Goal: Information Seeking & Learning: Learn about a topic

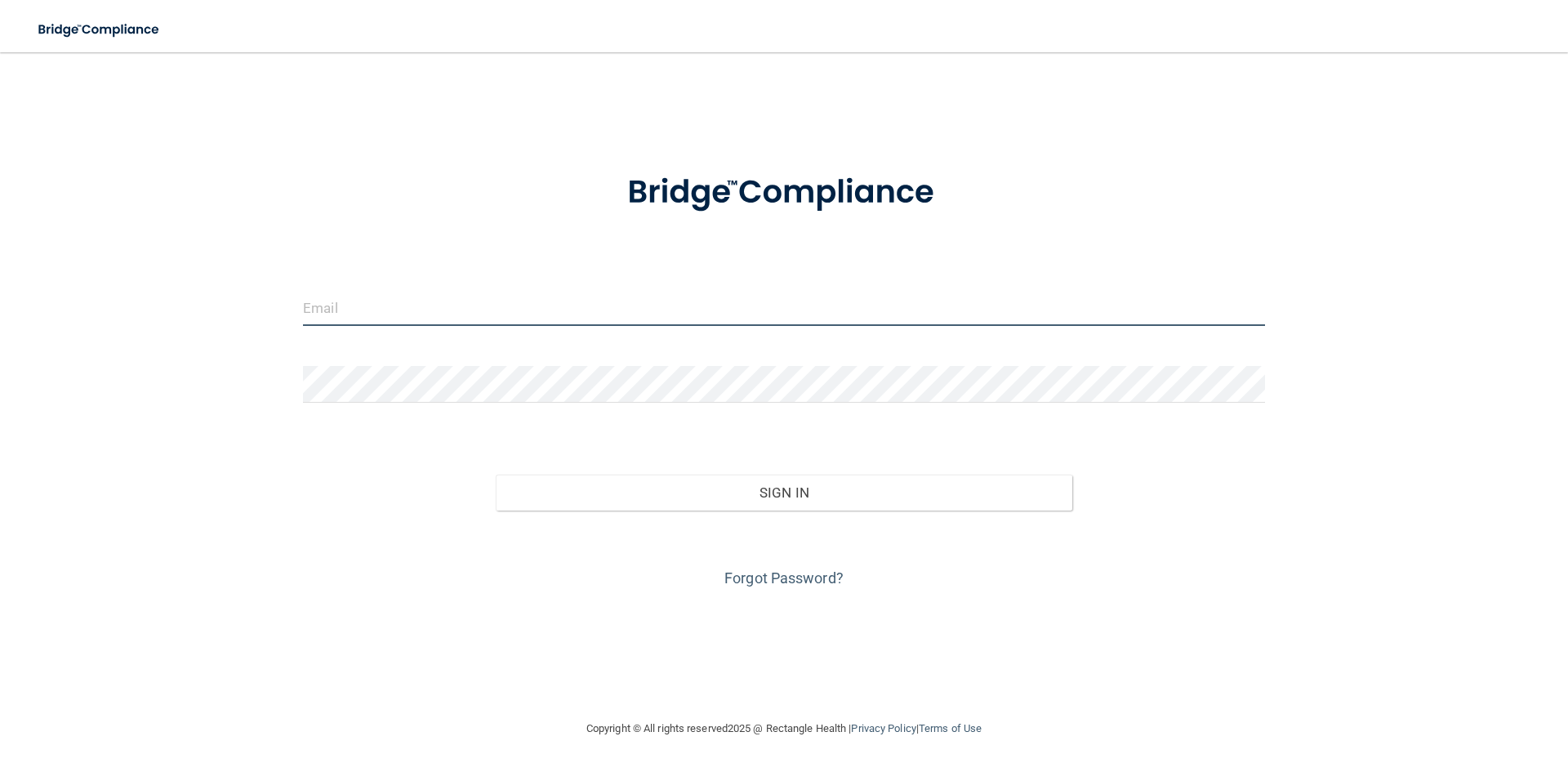
click at [680, 324] on input "email" at bounding box center [784, 308] width 962 height 37
type input "[EMAIL_ADDRESS][DOMAIN_NAME]"
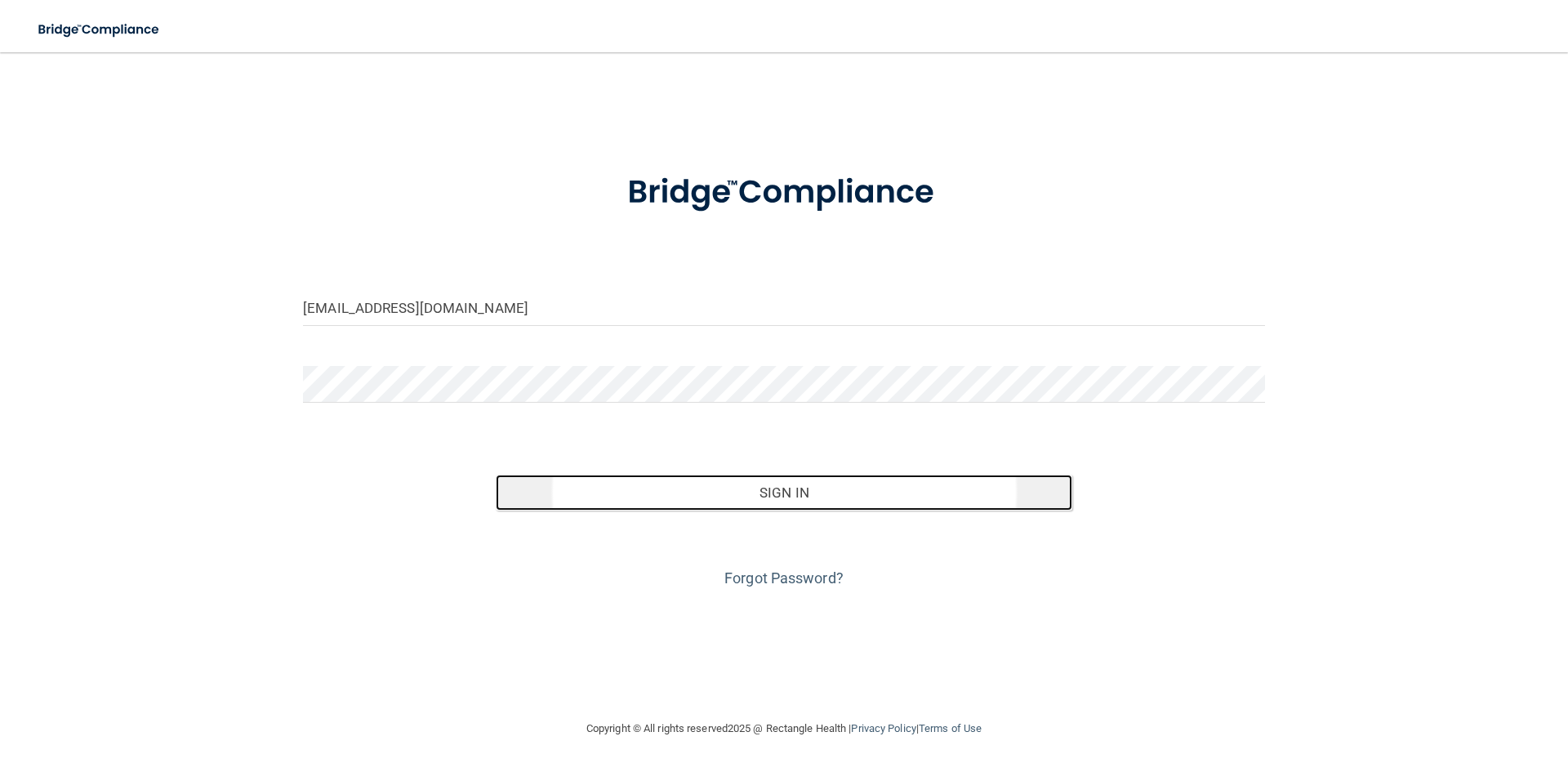
click at [591, 484] on button "Sign In" at bounding box center [784, 493] width 577 height 36
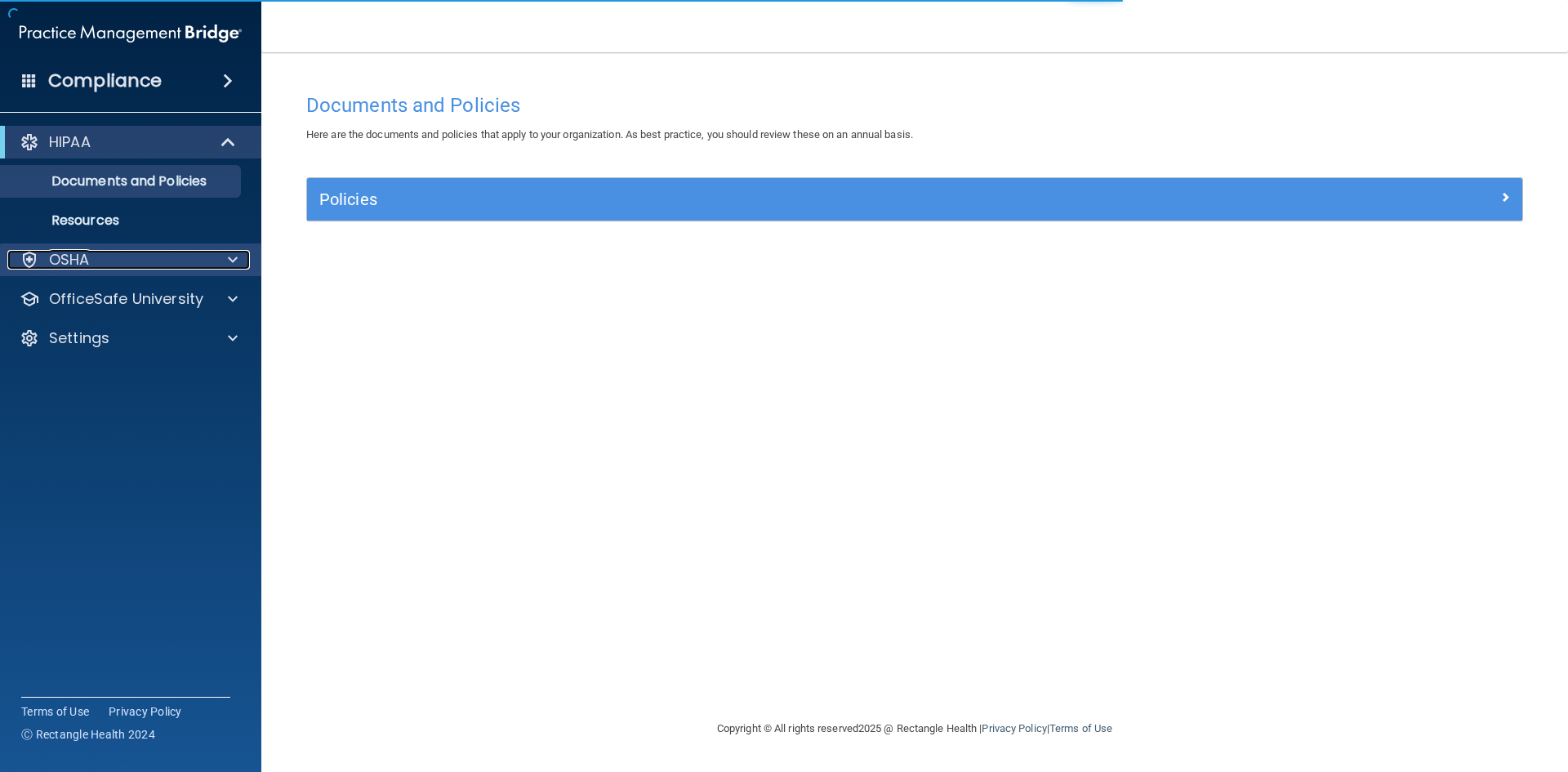
click at [105, 269] on div "OSHA" at bounding box center [108, 260] width 202 height 19
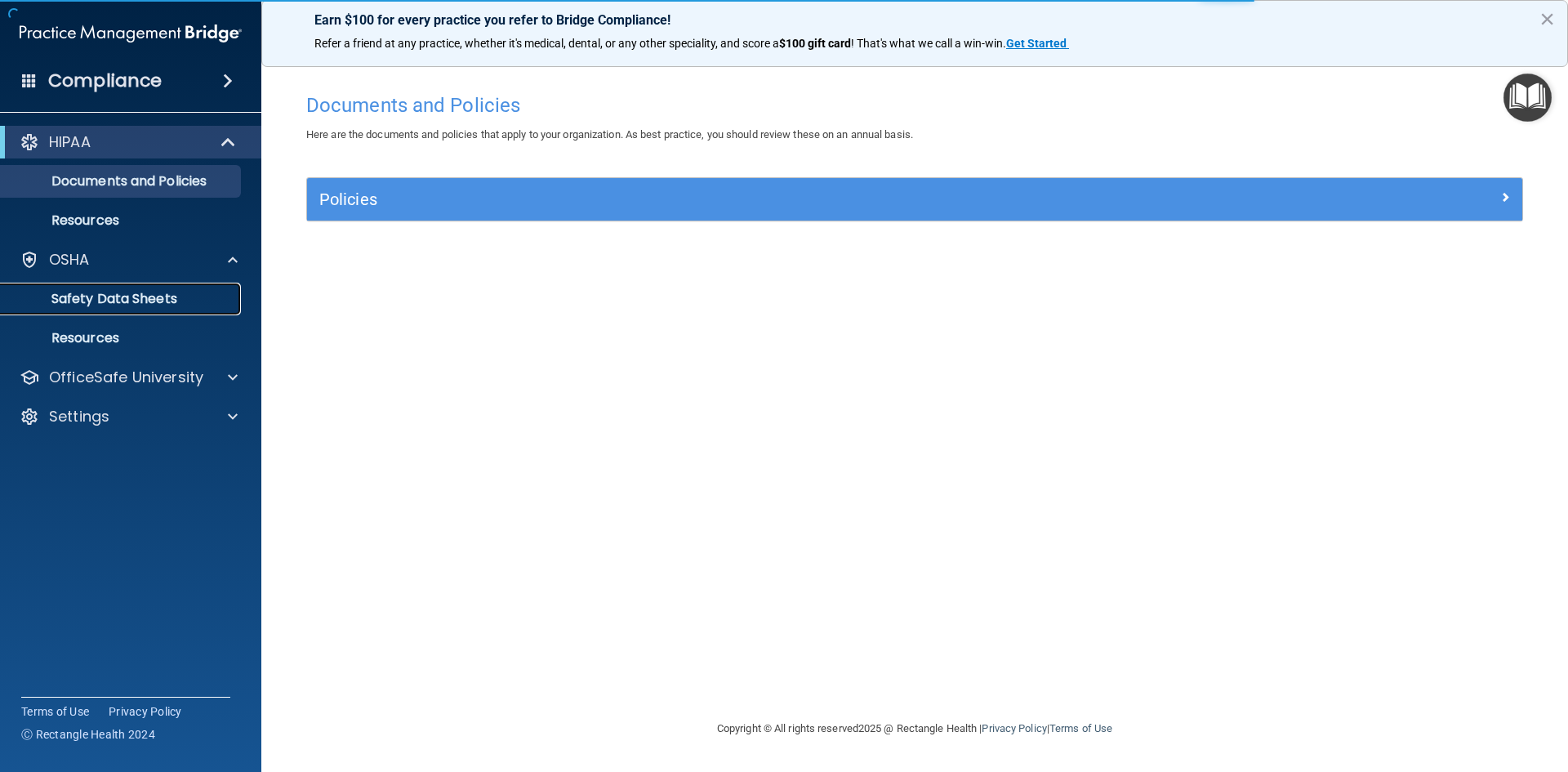
click at [107, 296] on p "Safety Data Sheets" at bounding box center [121, 300] width 223 height 17
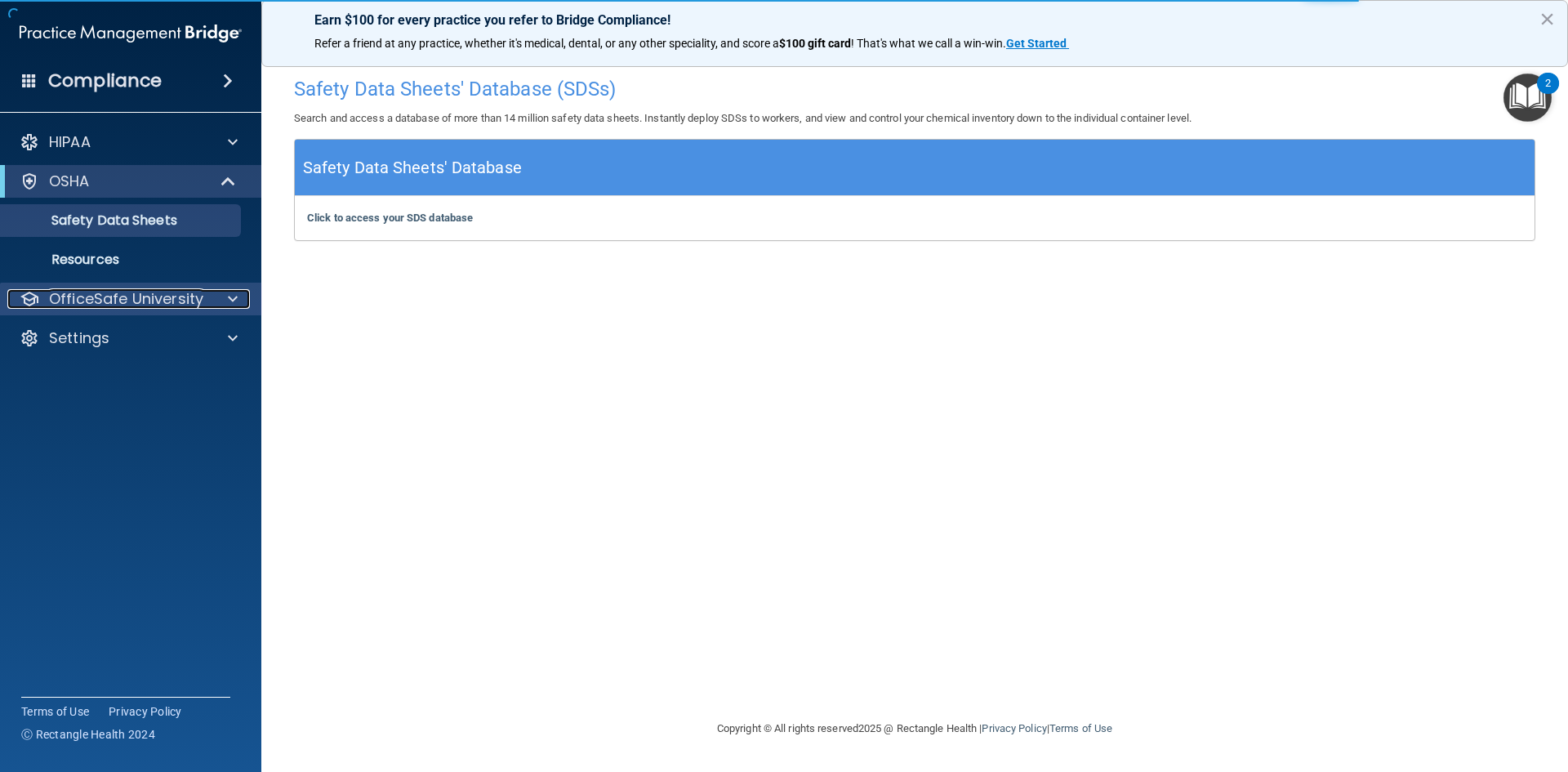
click at [95, 293] on p "OfficeSafe University" at bounding box center [126, 299] width 154 height 19
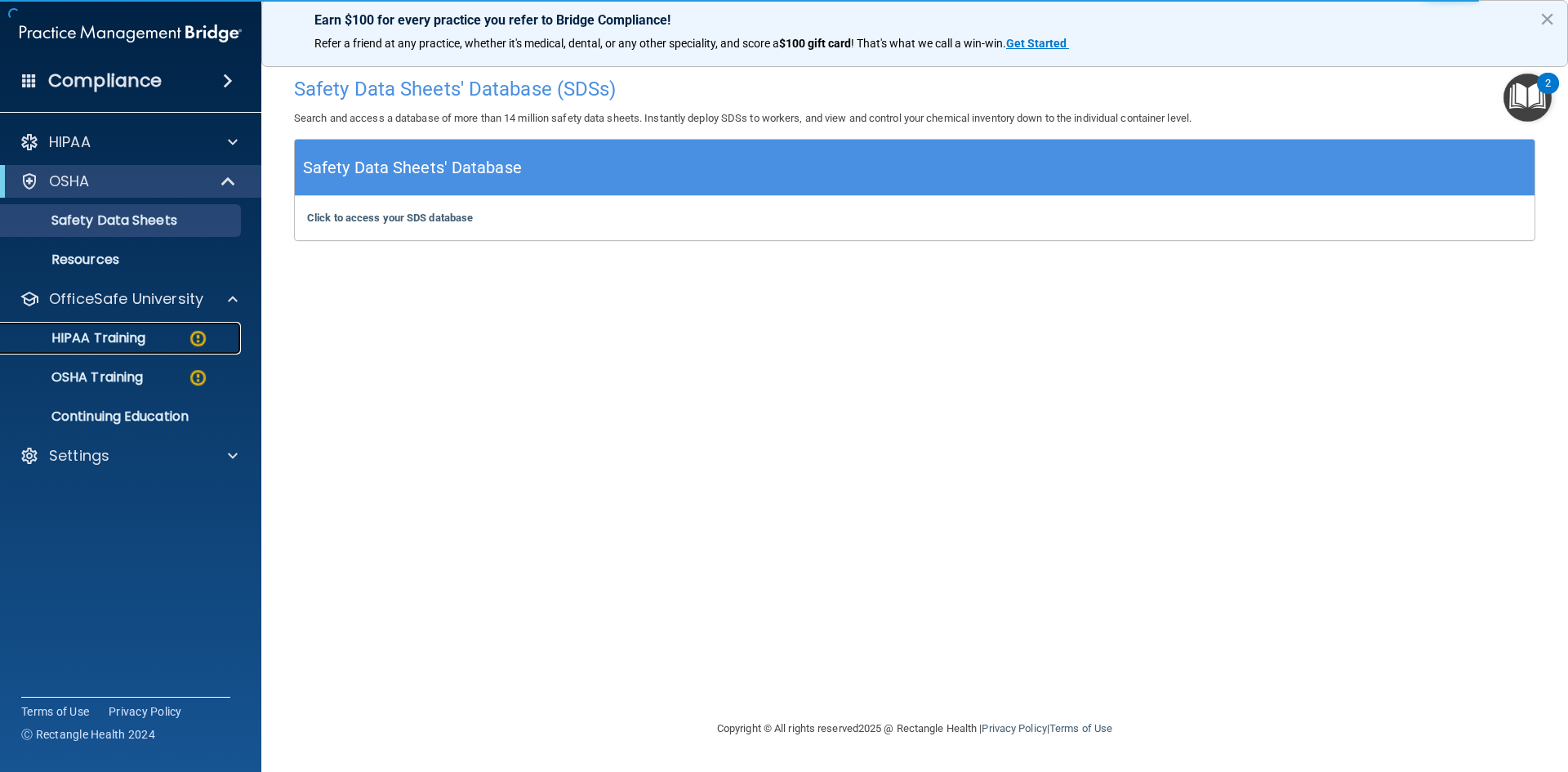
click at [109, 336] on p "HIPAA Training" at bounding box center [78, 338] width 135 height 17
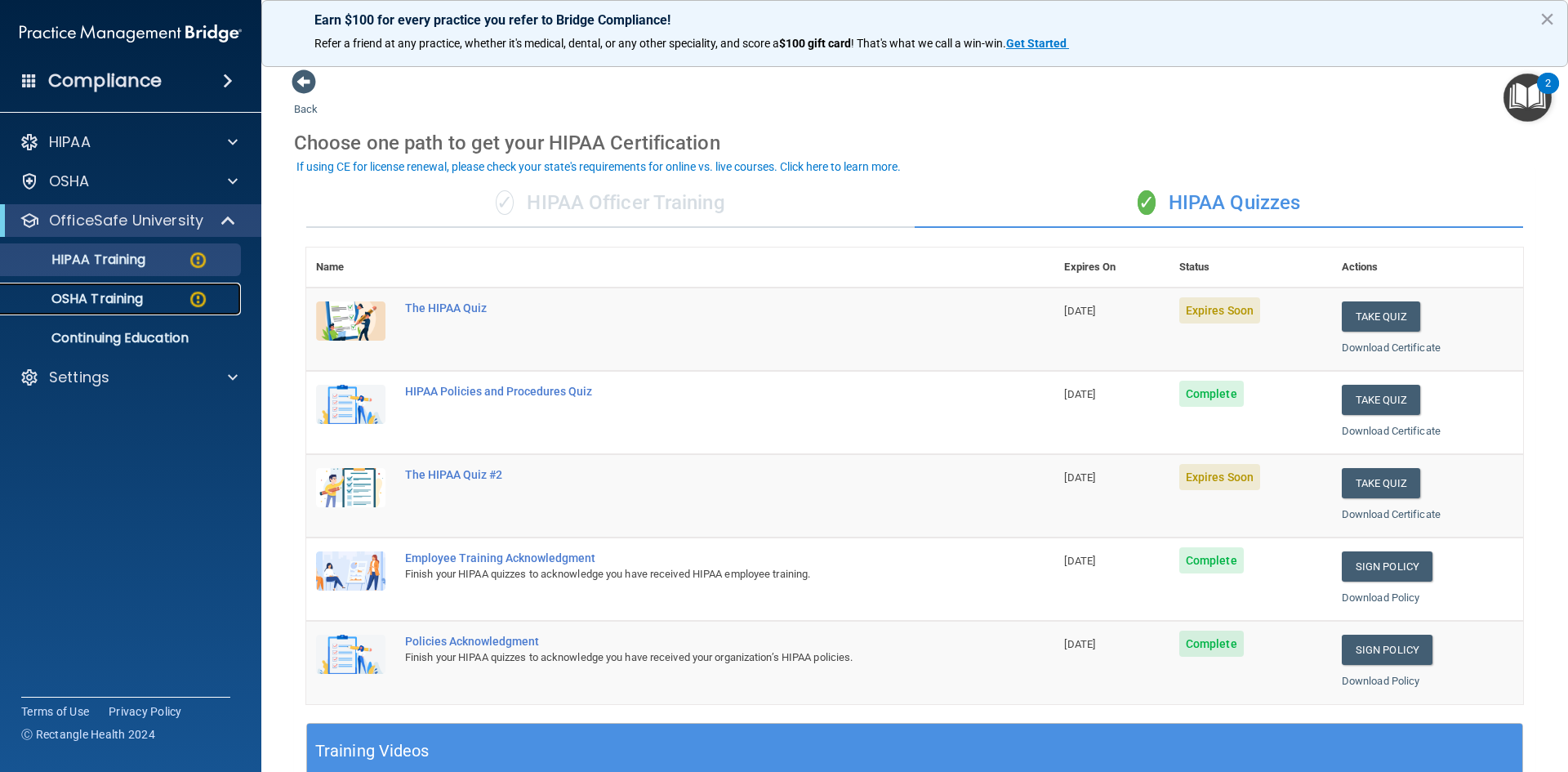
click at [124, 291] on p "OSHA Training" at bounding box center [76, 300] width 132 height 17
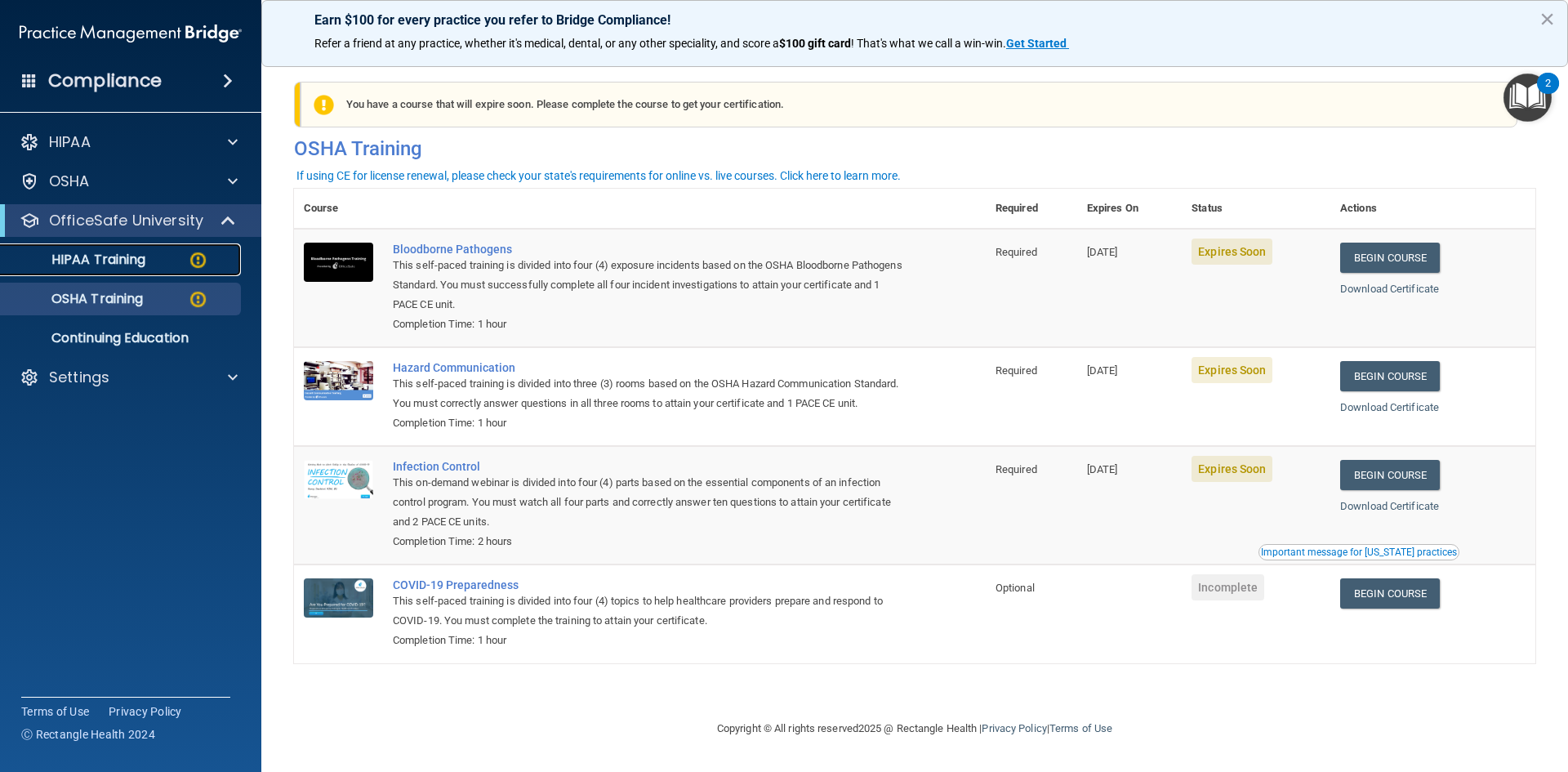
click at [138, 257] on p "HIPAA Training" at bounding box center [78, 260] width 135 height 17
